Goal: Check status

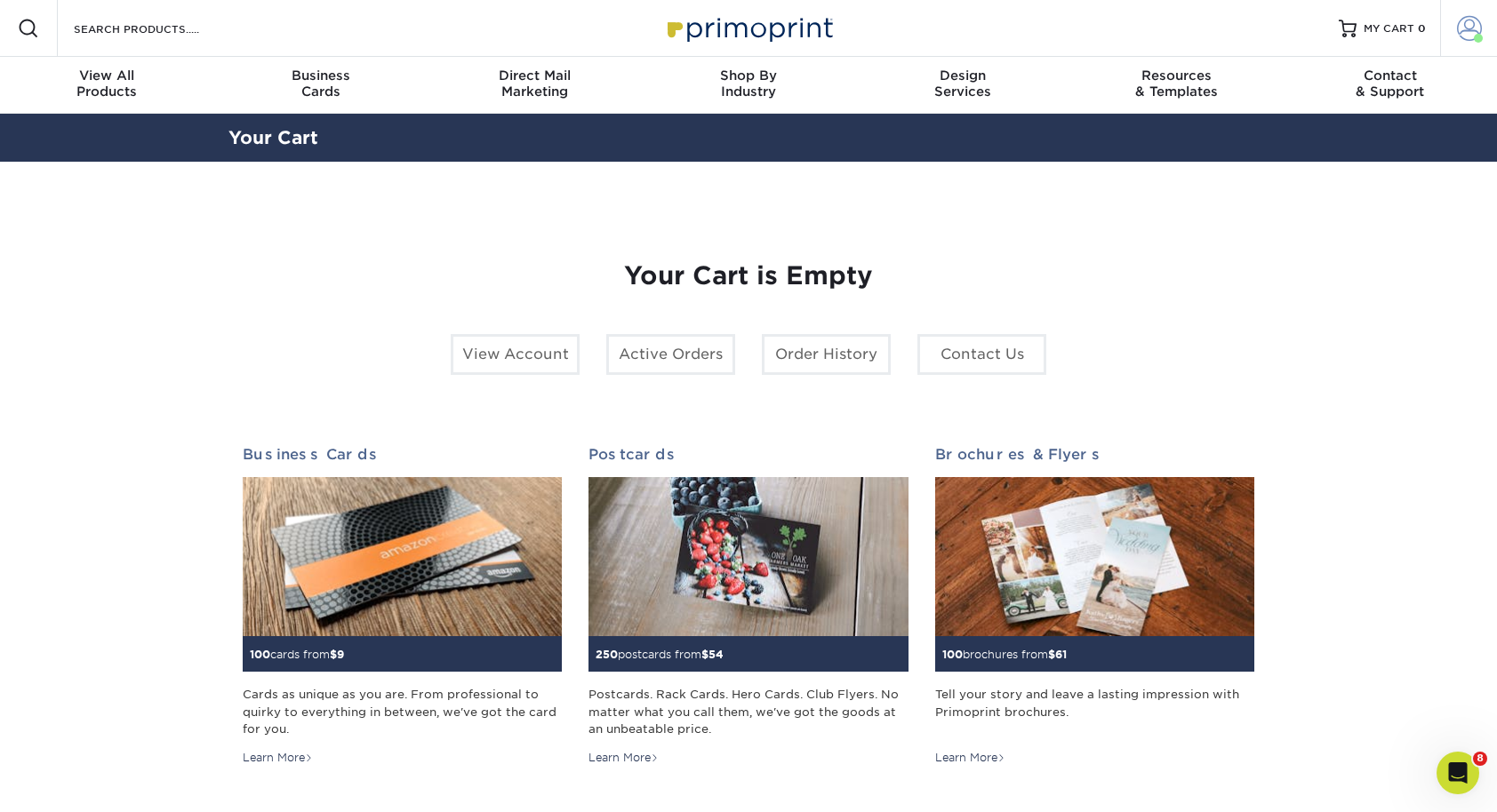
click at [1451, 27] on link "Account" at bounding box center [1468, 28] width 57 height 57
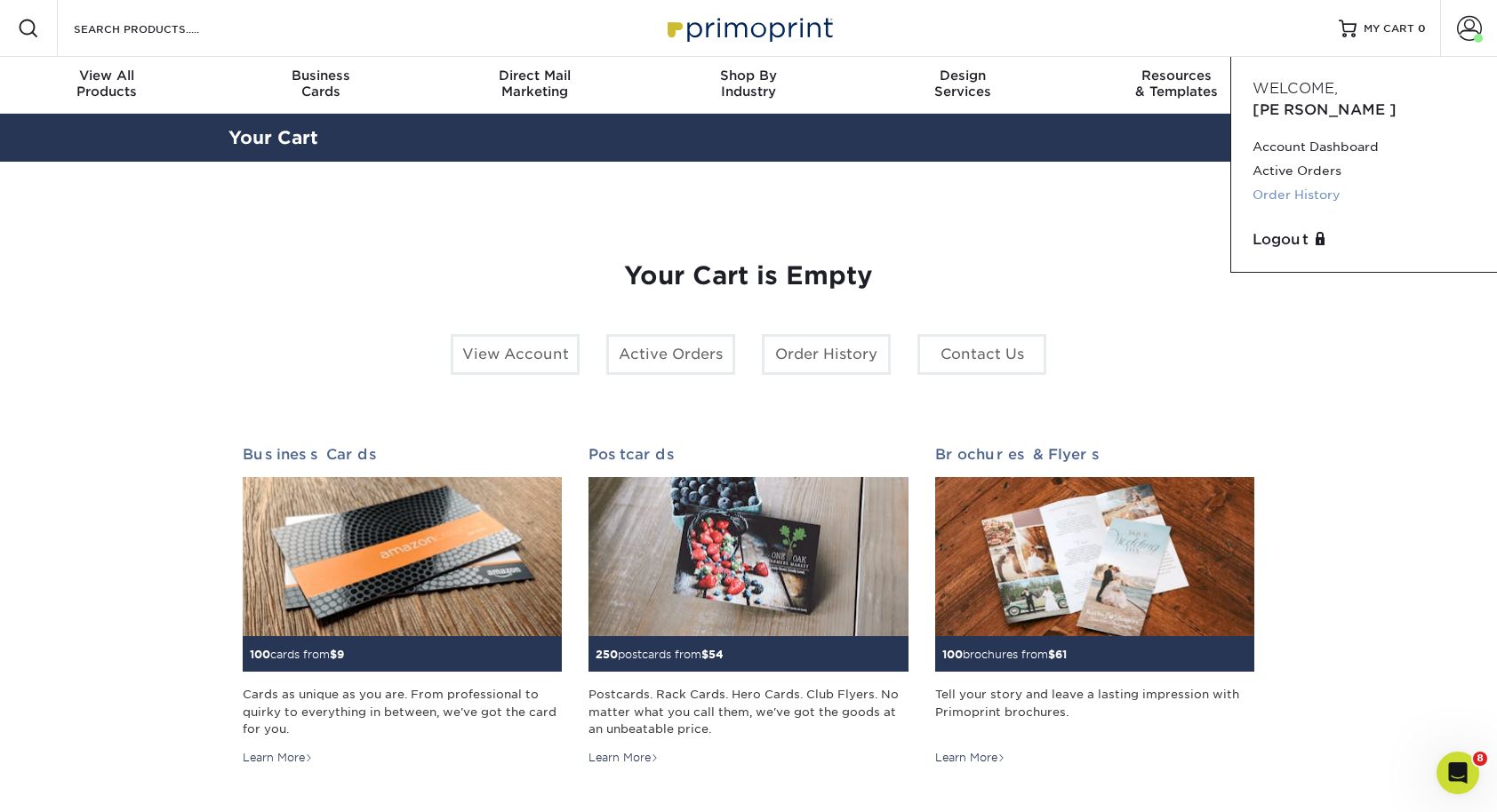
click at [1292, 183] on link "Order History" at bounding box center [1364, 194] width 223 height 24
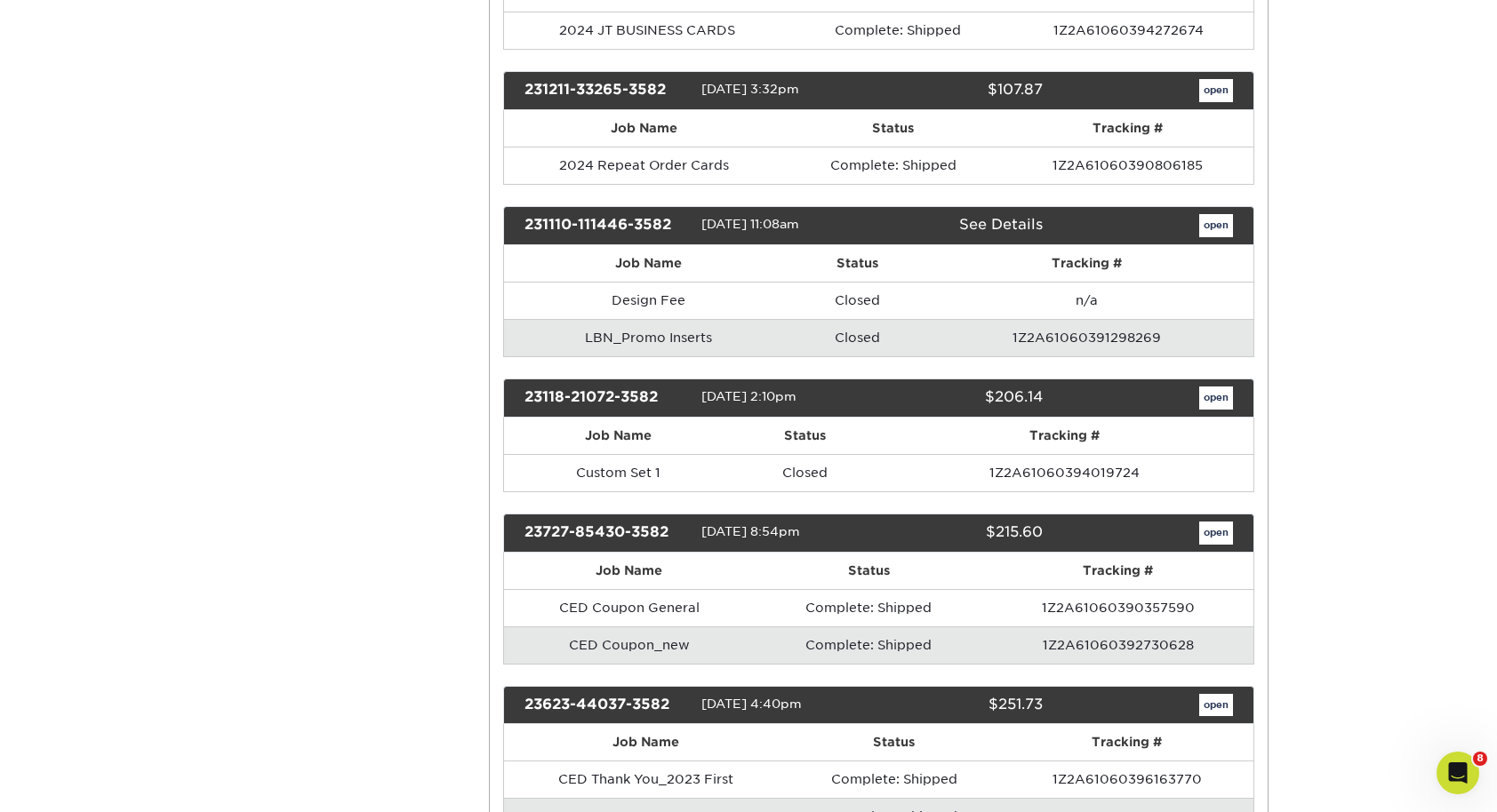
scroll to position [2042, 0]
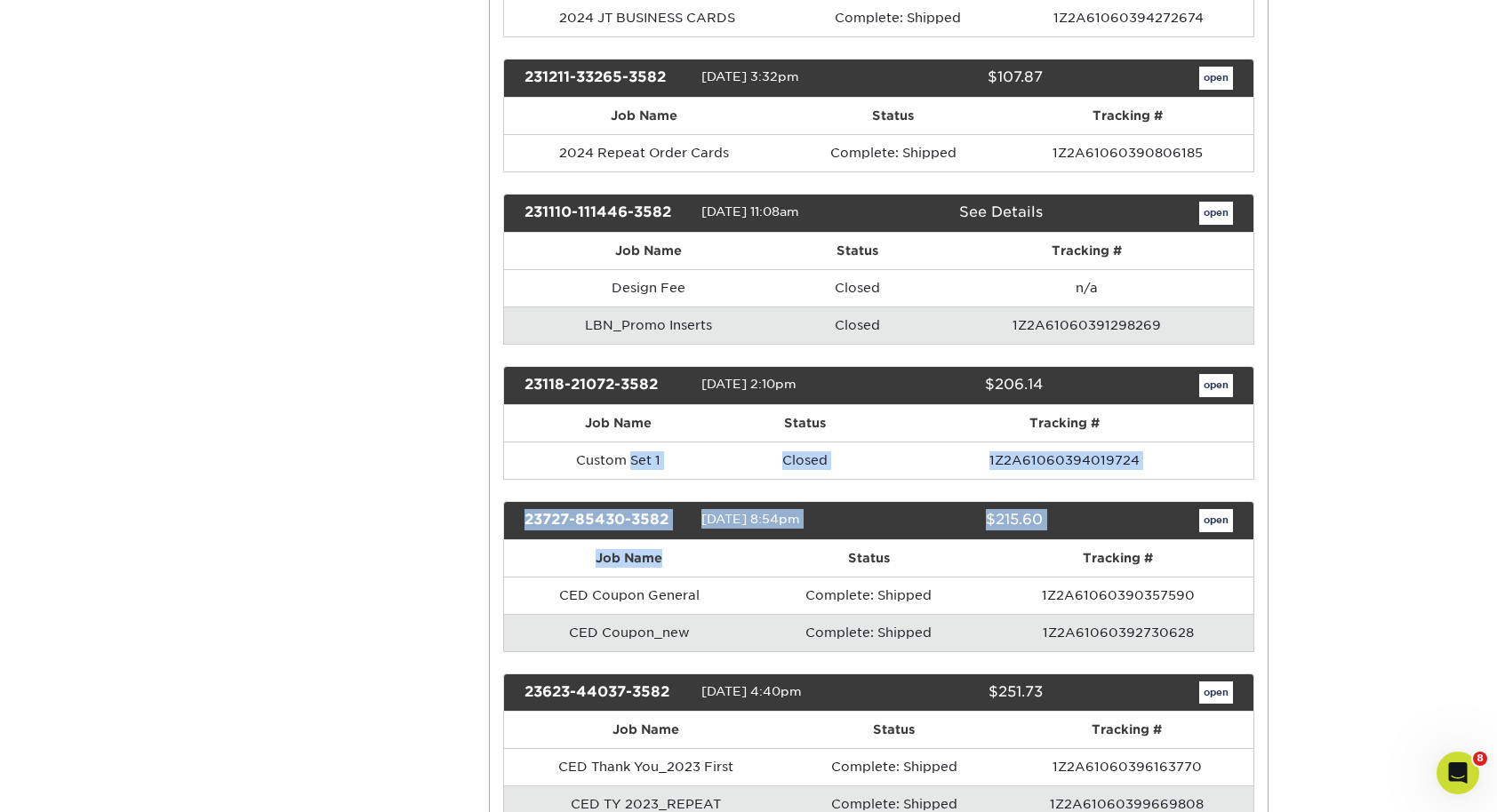
drag, startPoint x: 634, startPoint y: 457, endPoint x: 671, endPoint y: 569, distance: 118.0
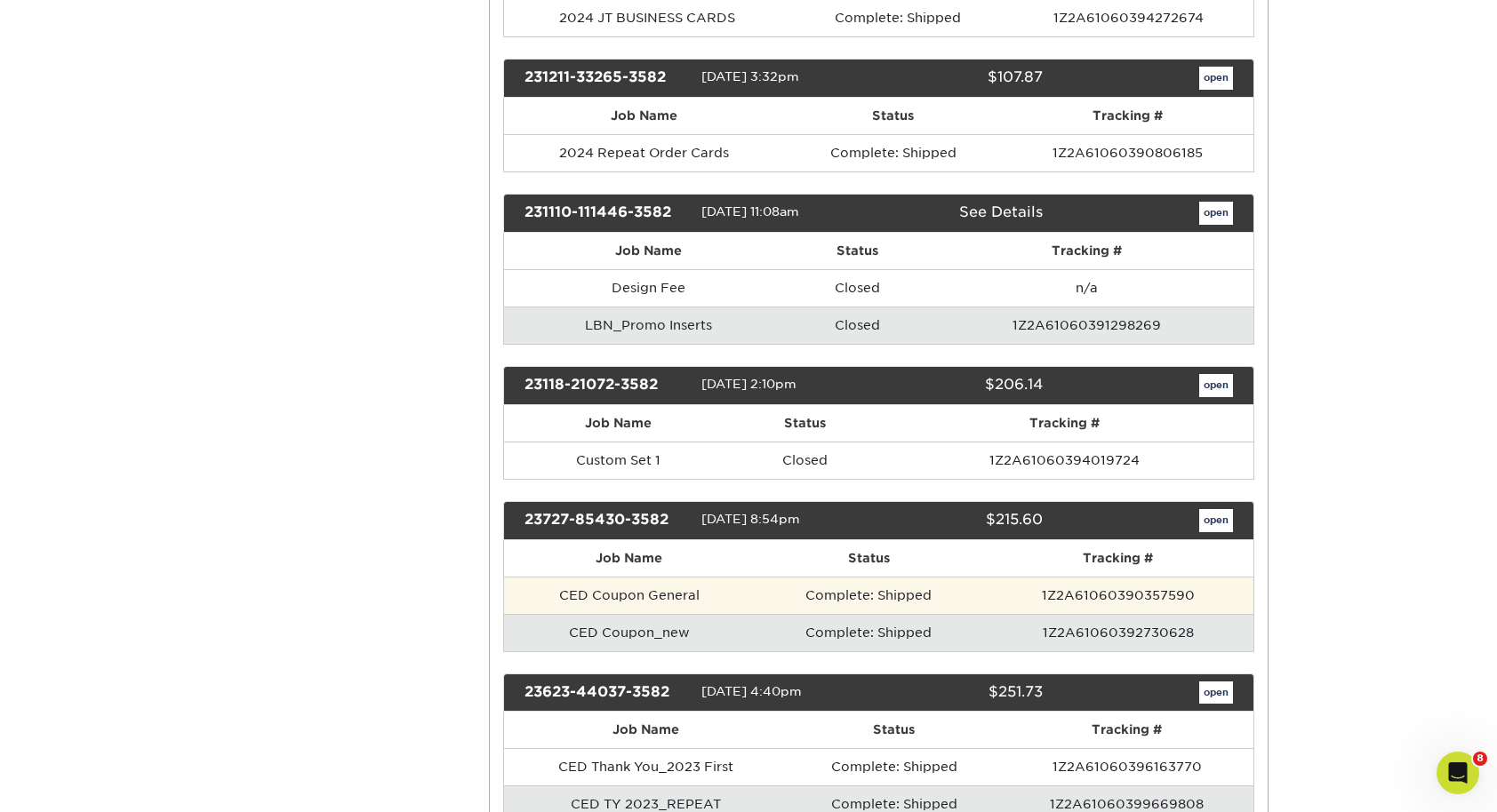
click at [747, 600] on td "CED Coupon General" at bounding box center [629, 595] width 251 height 37
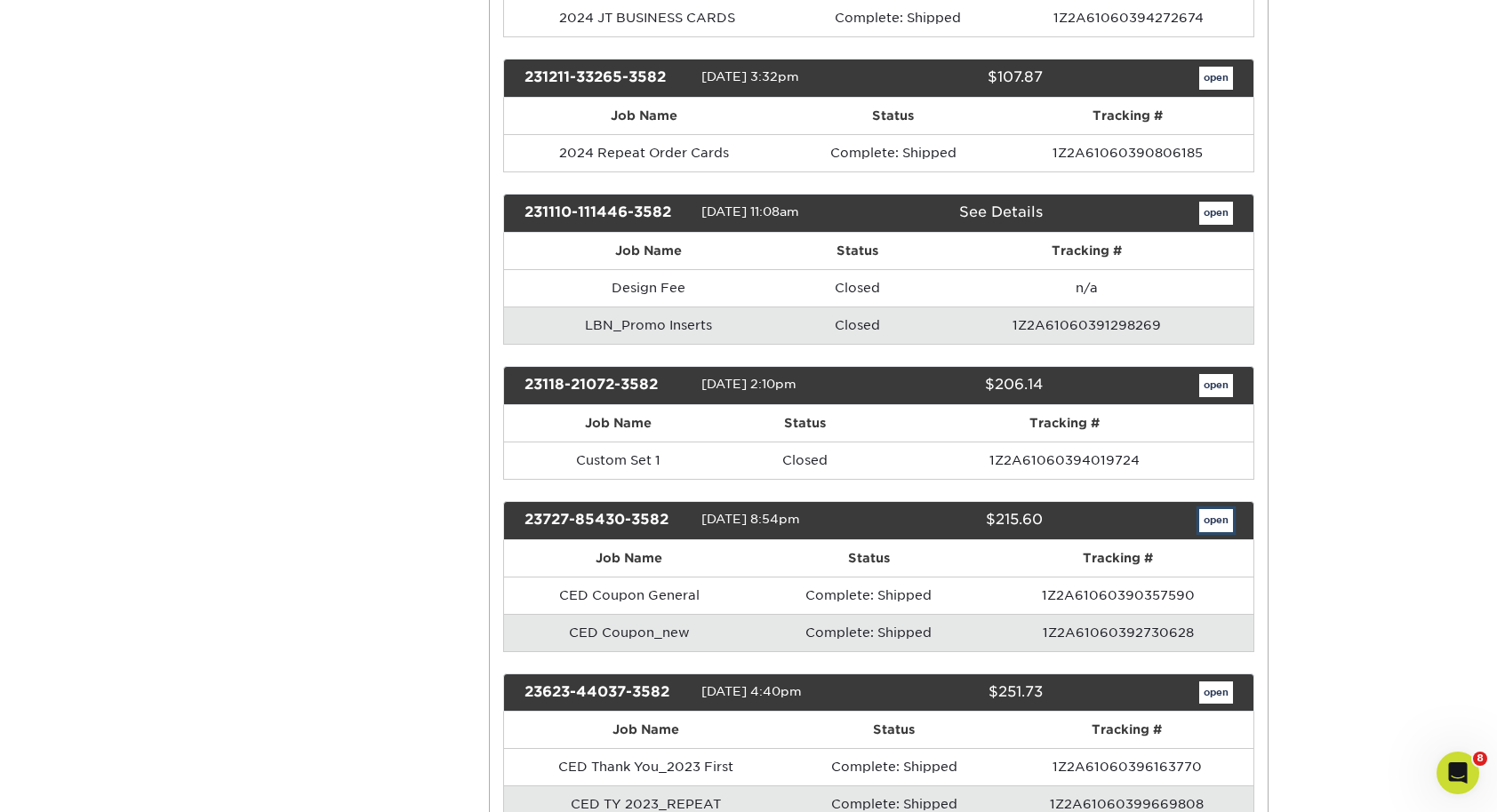
click at [1218, 524] on link "open" at bounding box center [1215, 521] width 34 height 23
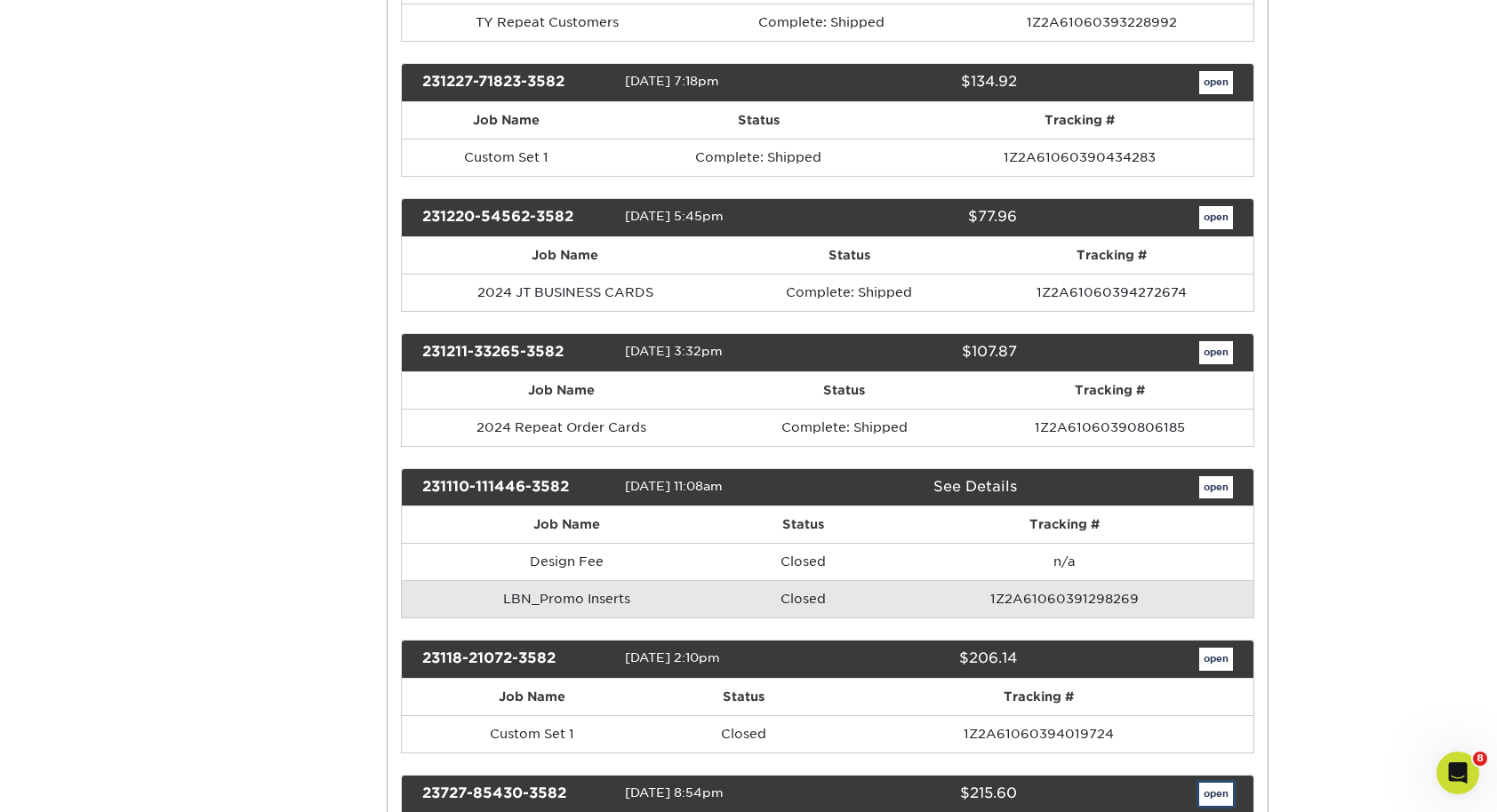
scroll to position [0, 0]
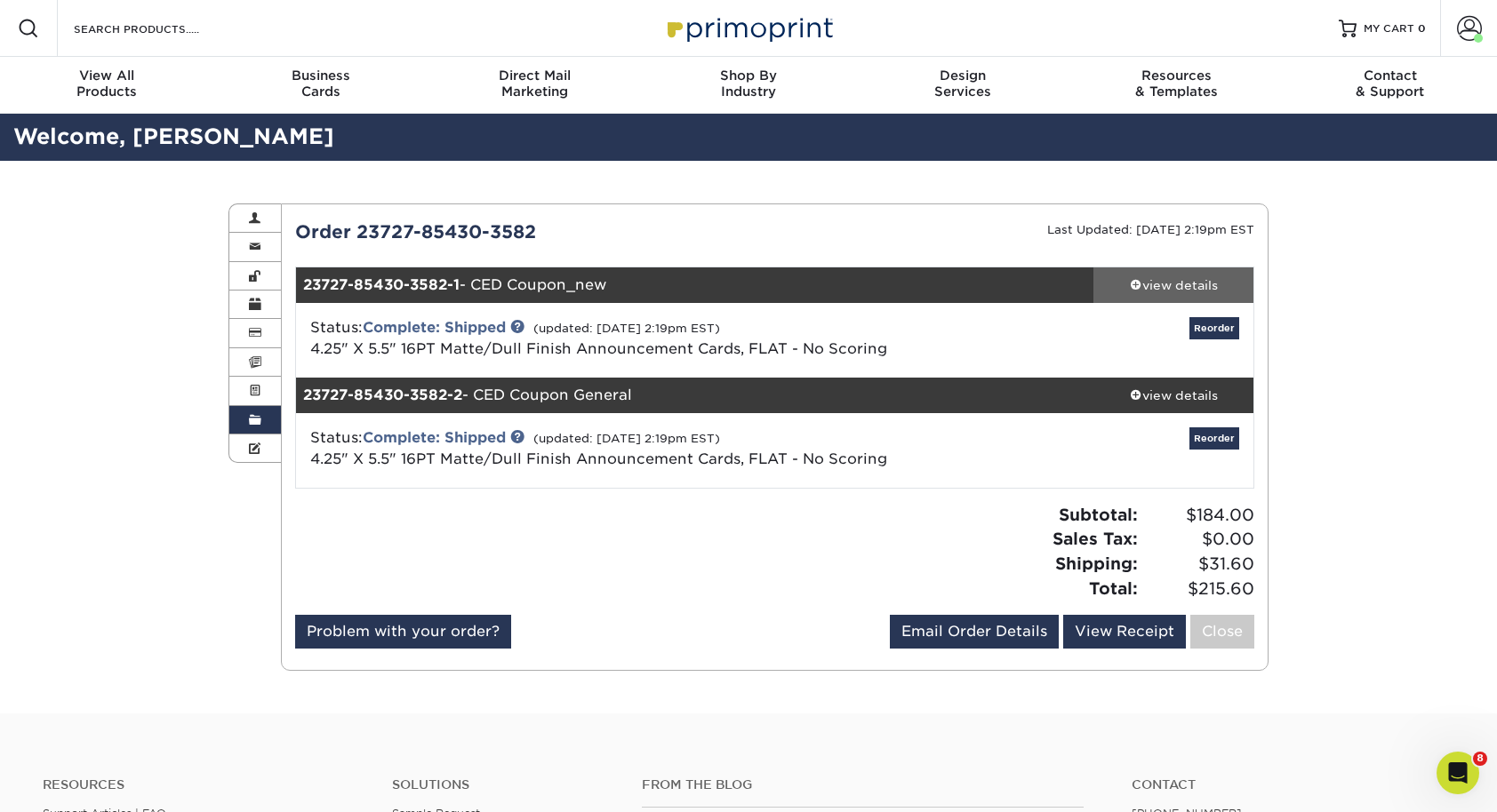
click at [1180, 286] on div "view details" at bounding box center [1173, 286] width 160 height 17
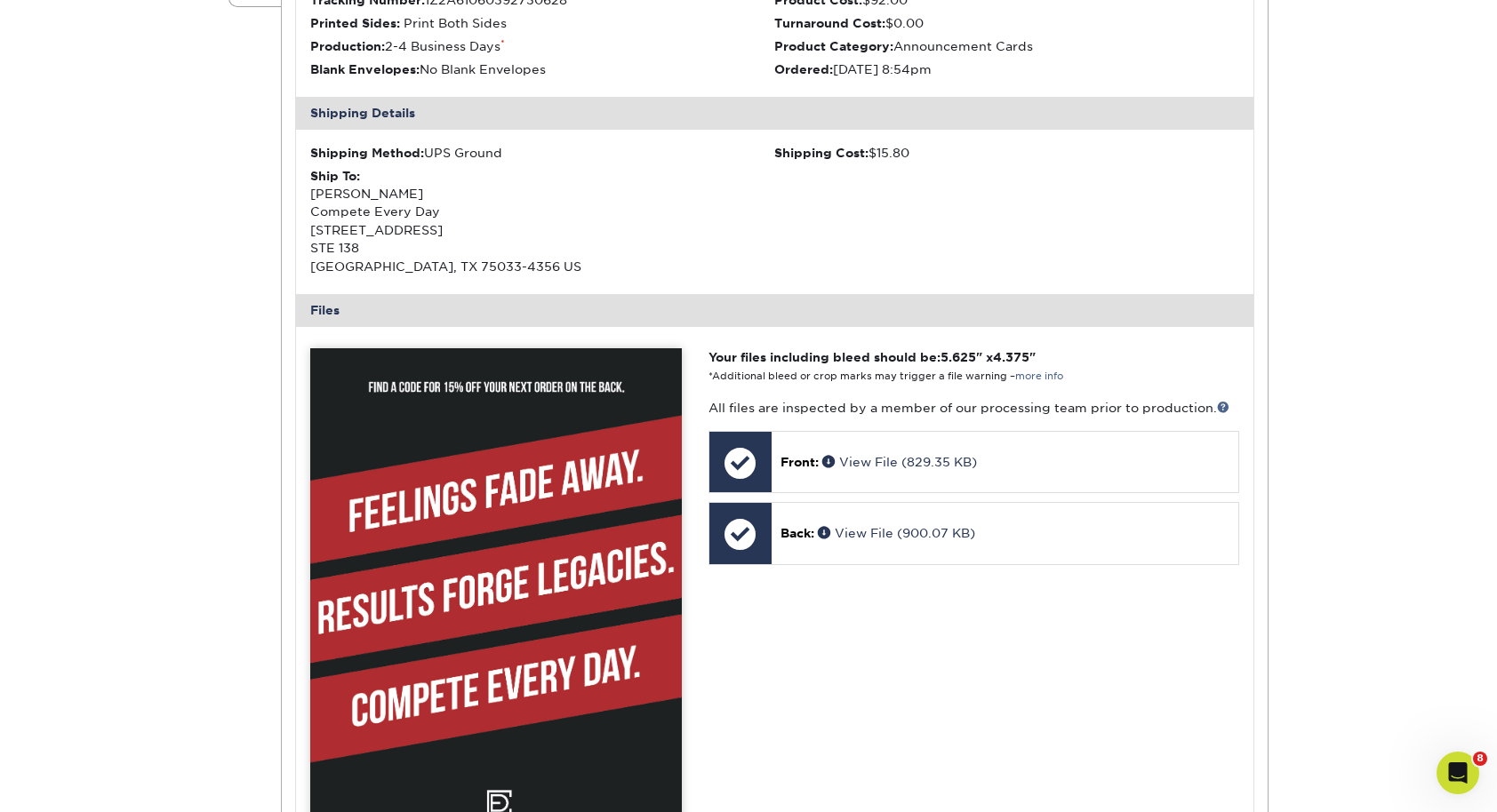
scroll to position [650, 0]
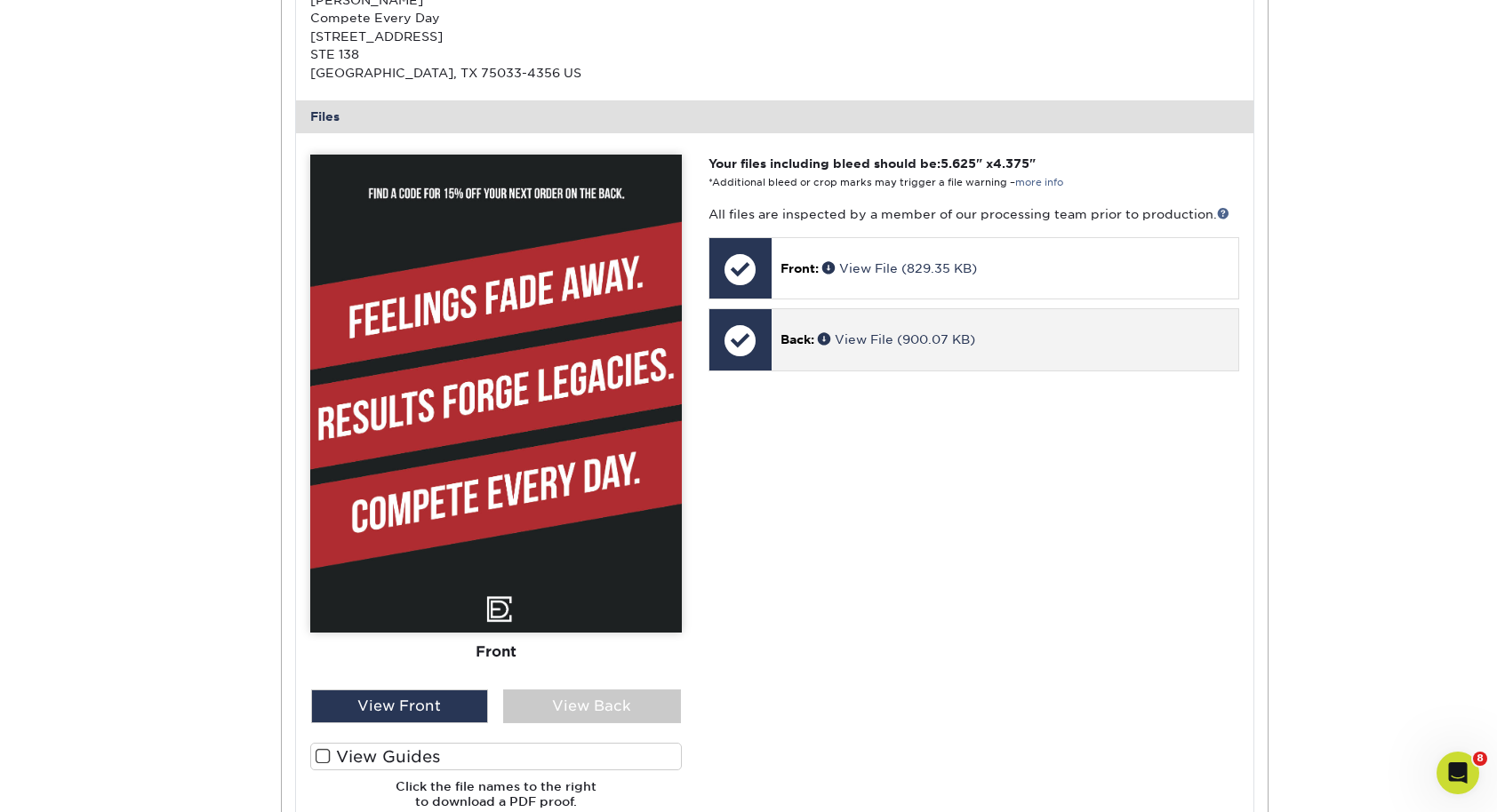
click at [881, 327] on div "Back: View File (900.07 KB)" at bounding box center [1004, 339] width 466 height 60
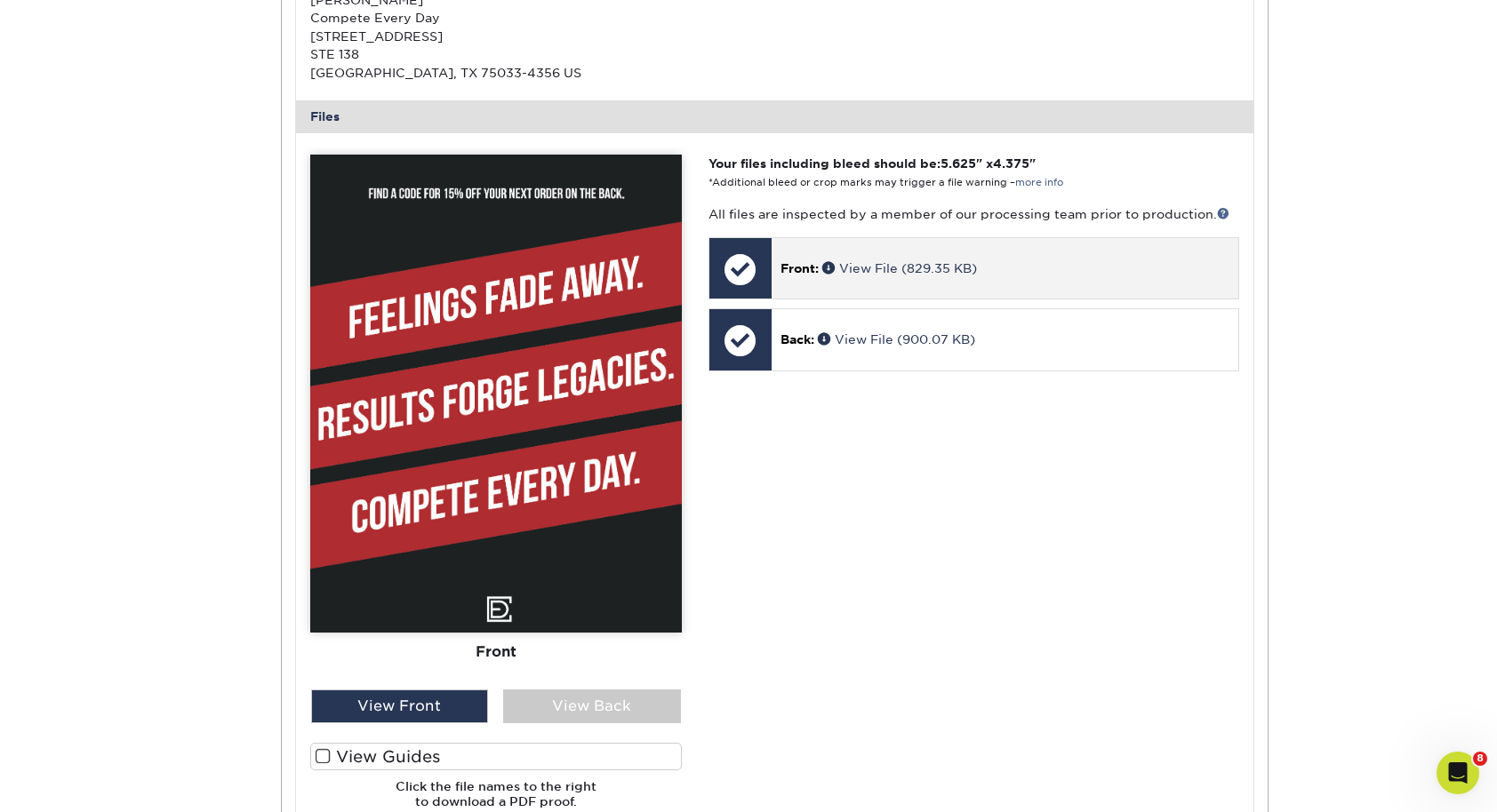
click at [947, 289] on div "Front: View File (829.35 KB)" at bounding box center [1004, 268] width 466 height 60
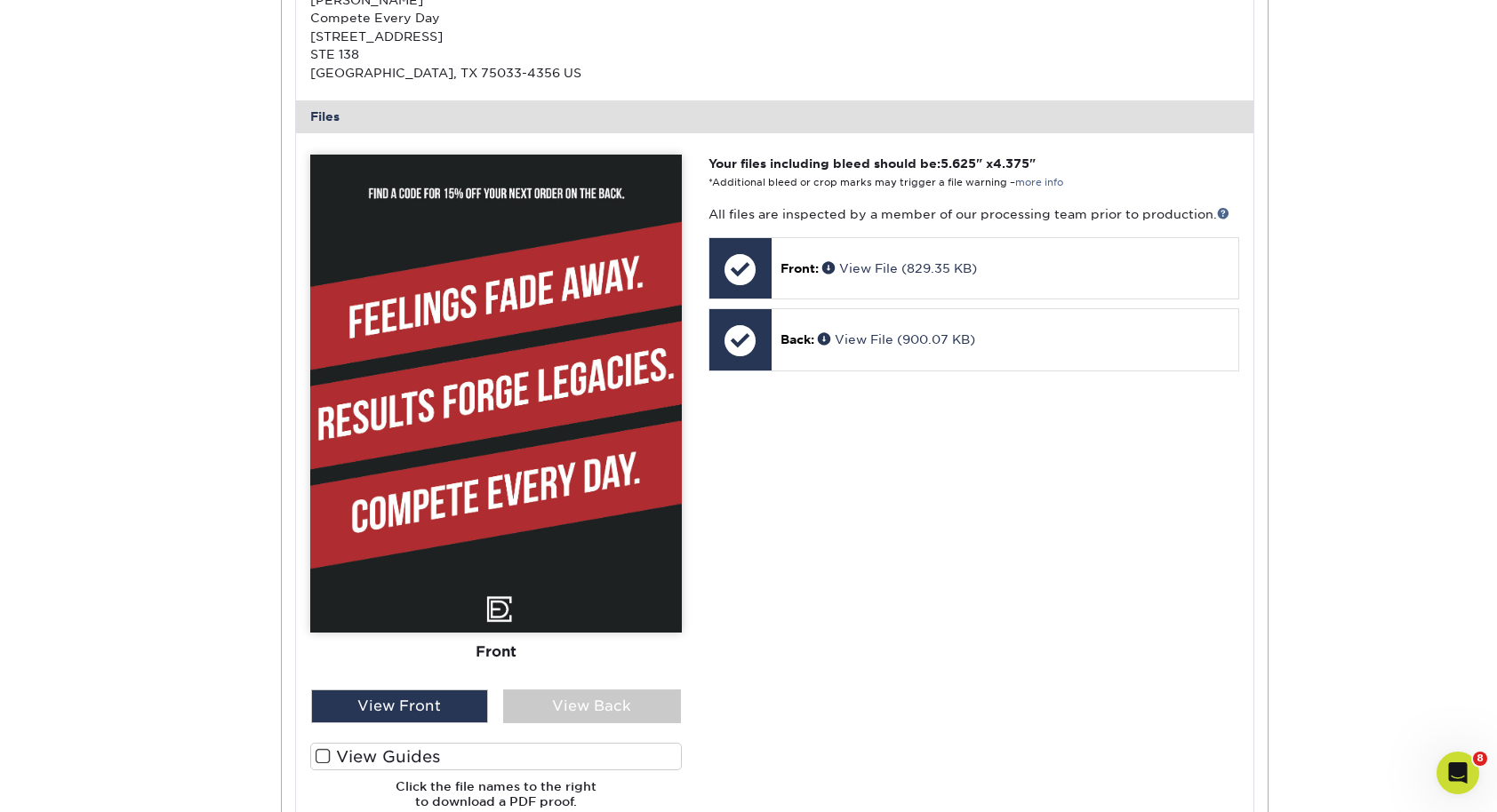
scroll to position [1295, 0]
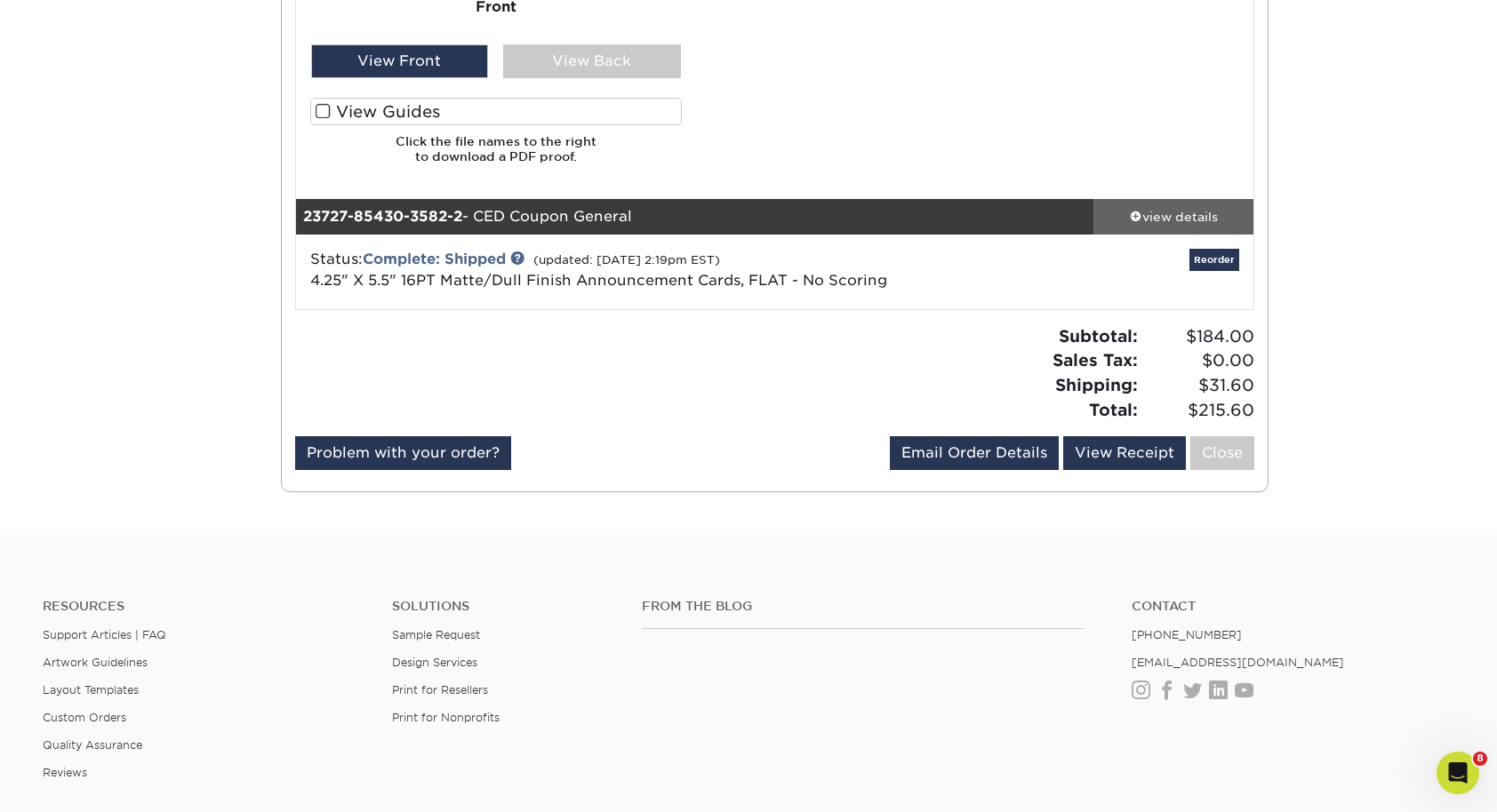
click at [1191, 225] on link "view details" at bounding box center [1173, 217] width 160 height 36
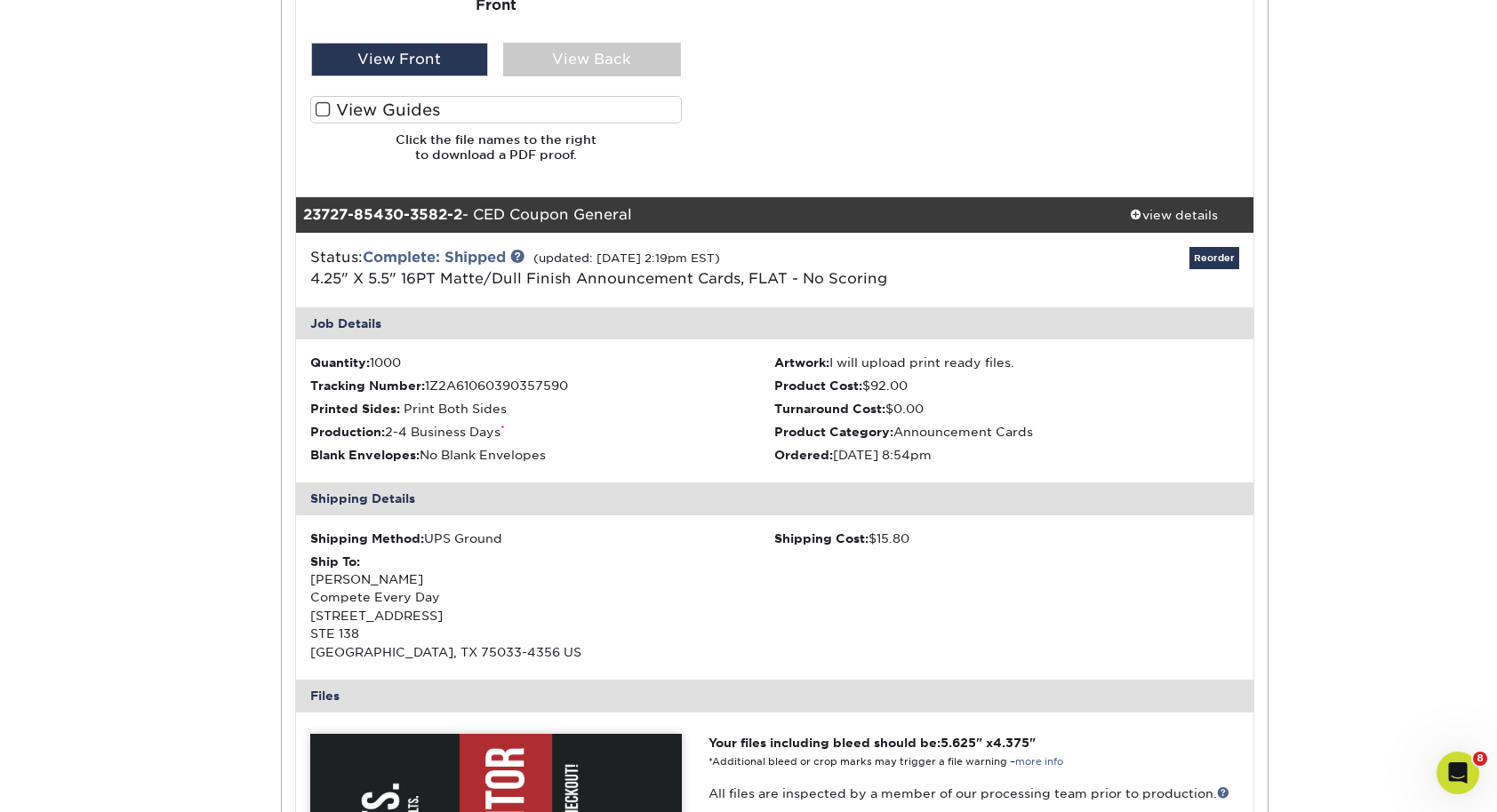
scroll to position [1732, 0]
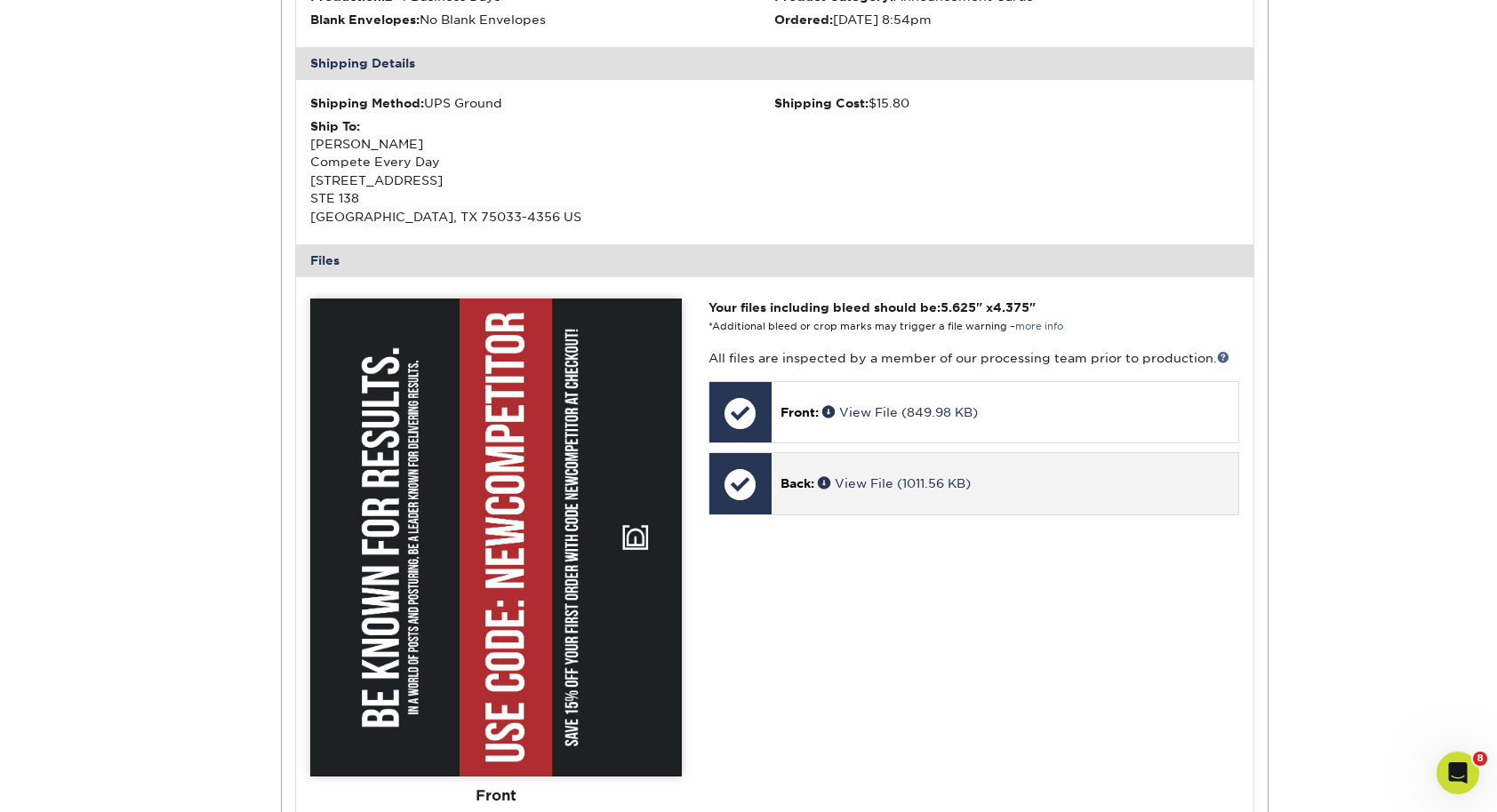
click at [872, 464] on div "Back: View File (1011.56 KB)" at bounding box center [1004, 484] width 466 height 60
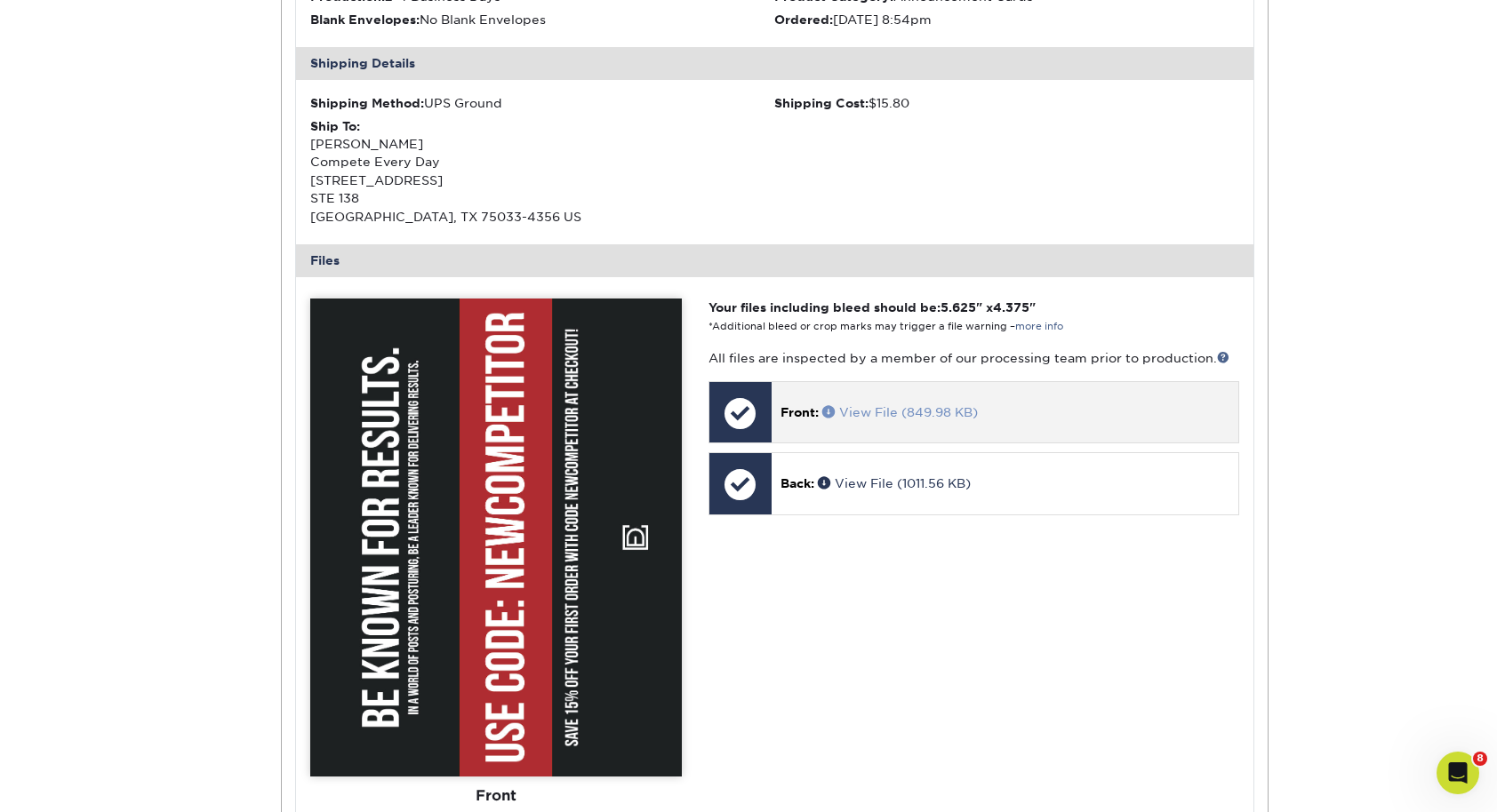
click at [902, 407] on link "View File (849.98 KB)" at bounding box center [900, 412] width 155 height 15
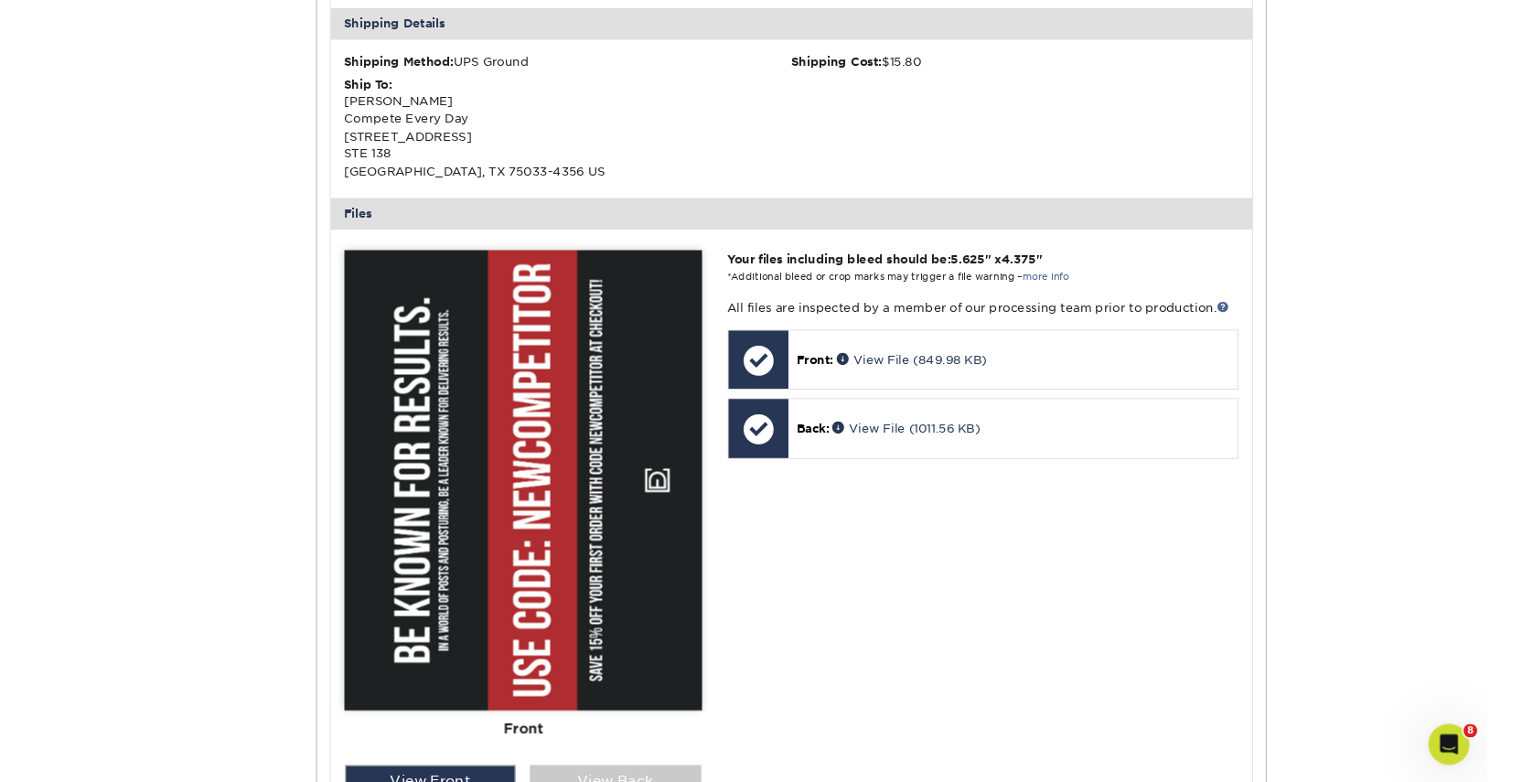
scroll to position [2069, 0]
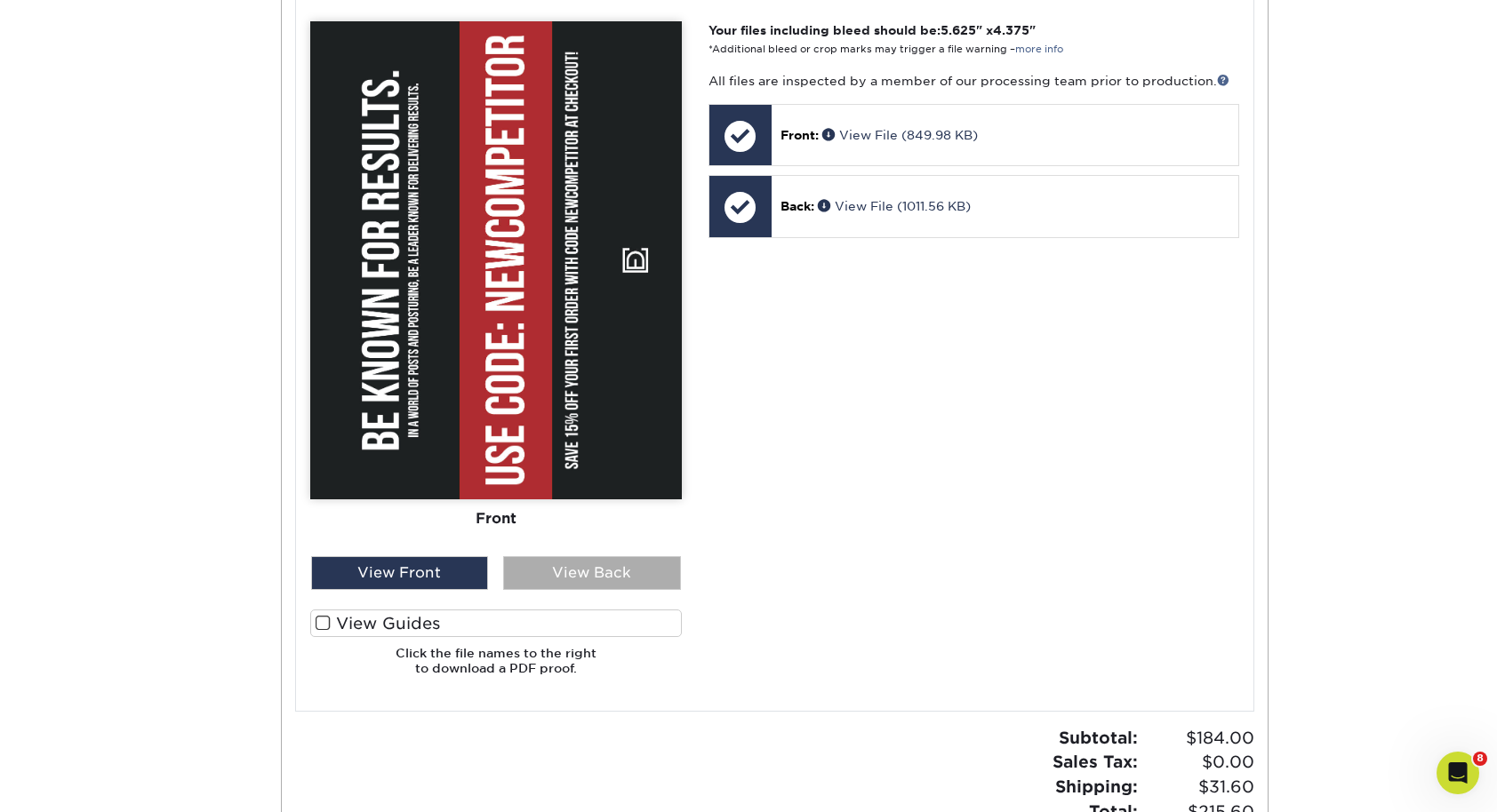
click at [591, 585] on div "View Back" at bounding box center [592, 573] width 178 height 34
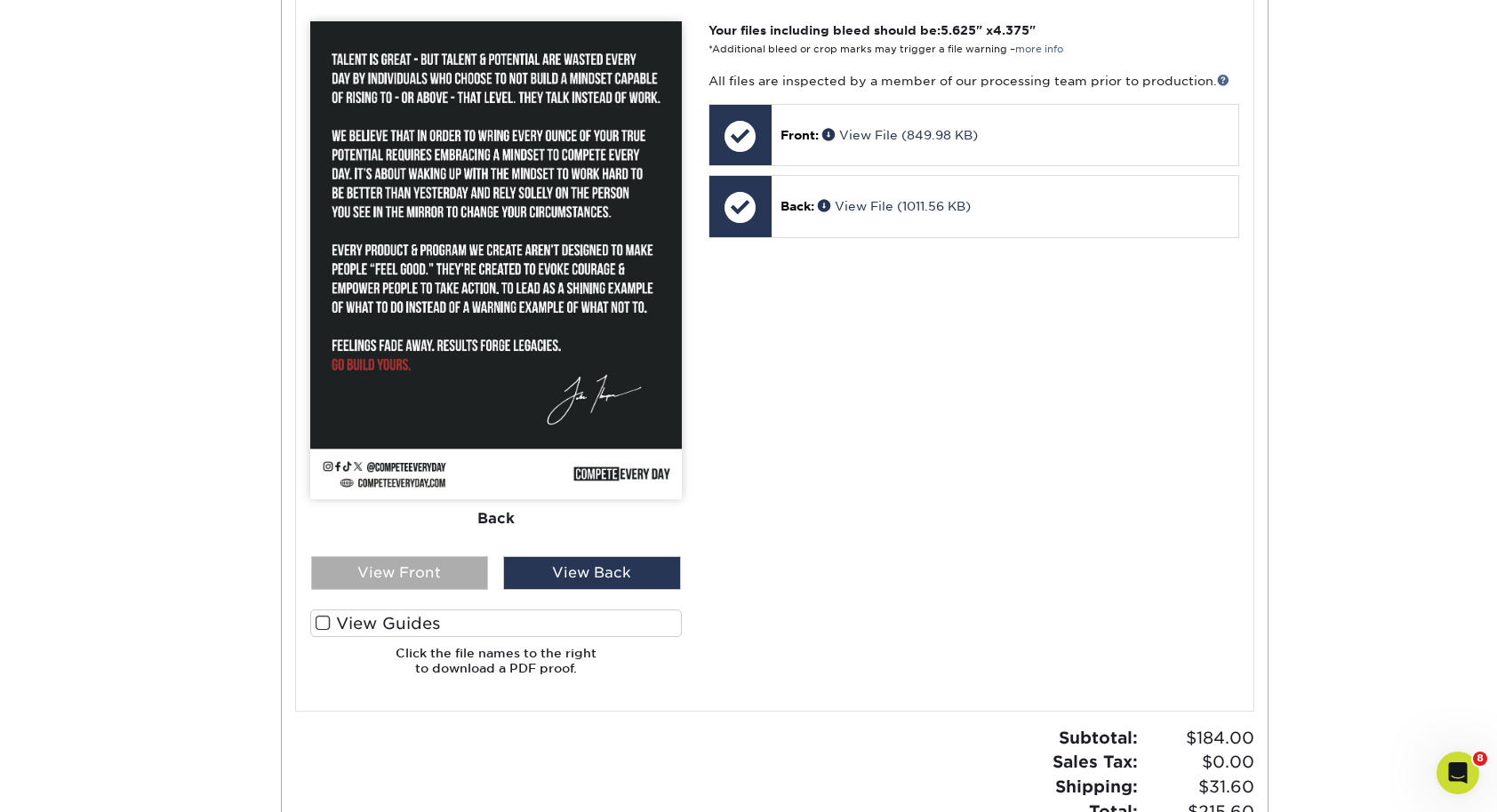
click at [401, 562] on div "View Front" at bounding box center [399, 573] width 178 height 34
